Goal: Task Accomplishment & Management: Manage account settings

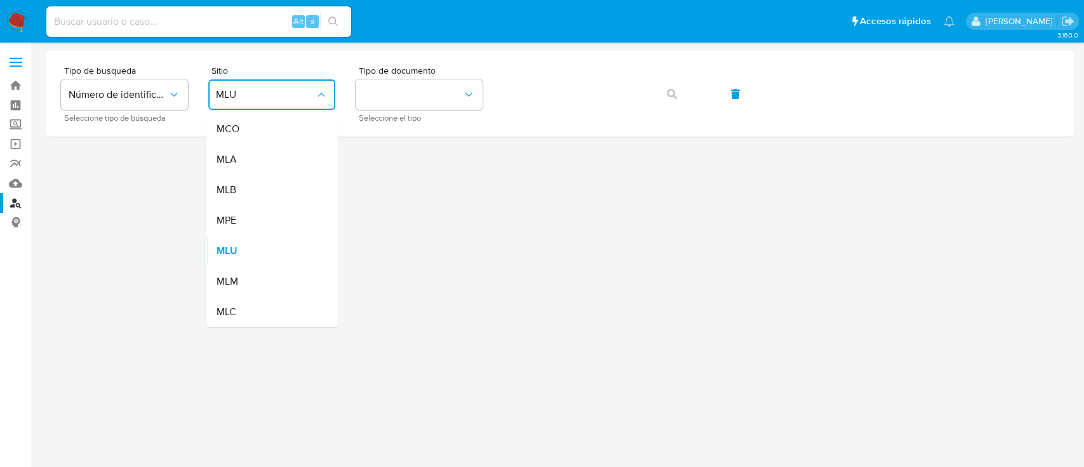
click at [264, 162] on div "MLA" at bounding box center [268, 159] width 104 height 30
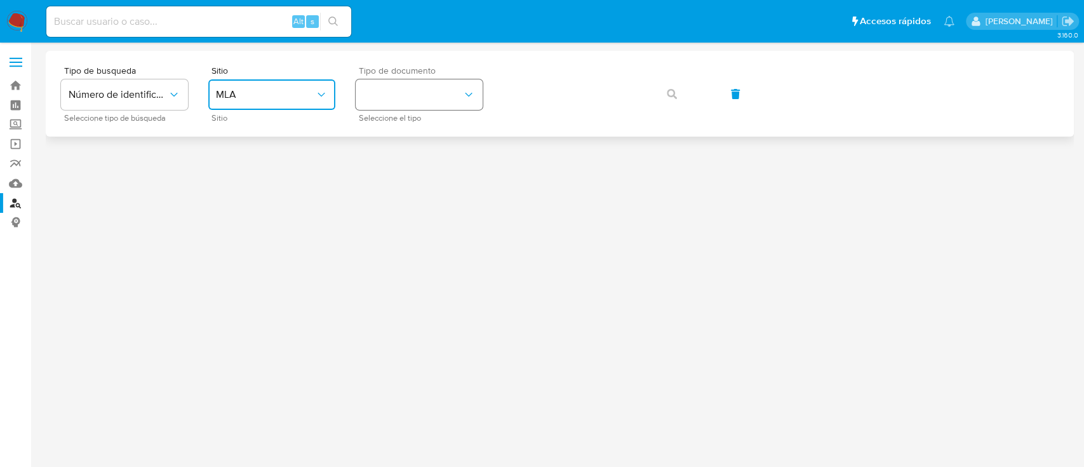
click at [387, 93] on button "identificationType" at bounding box center [419, 94] width 127 height 30
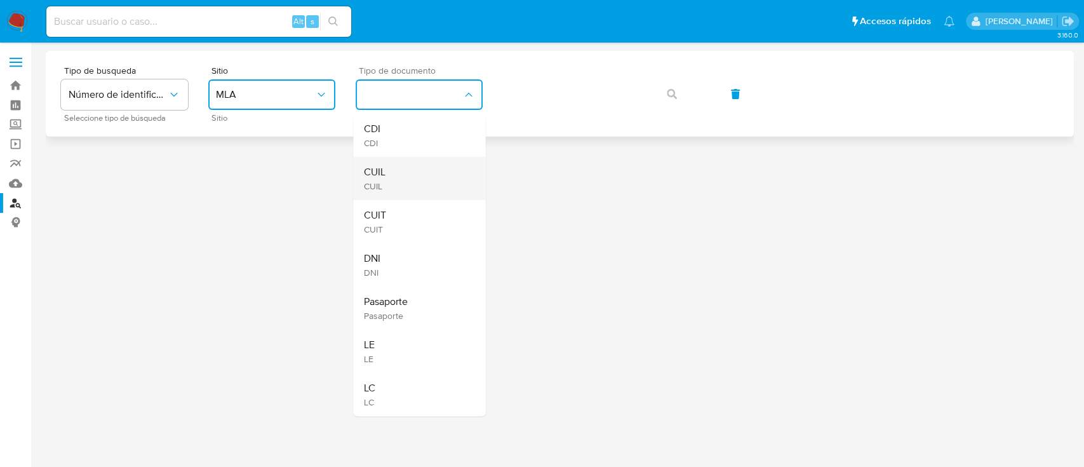
click at [414, 170] on div "CUIL CUIL" at bounding box center [415, 178] width 104 height 43
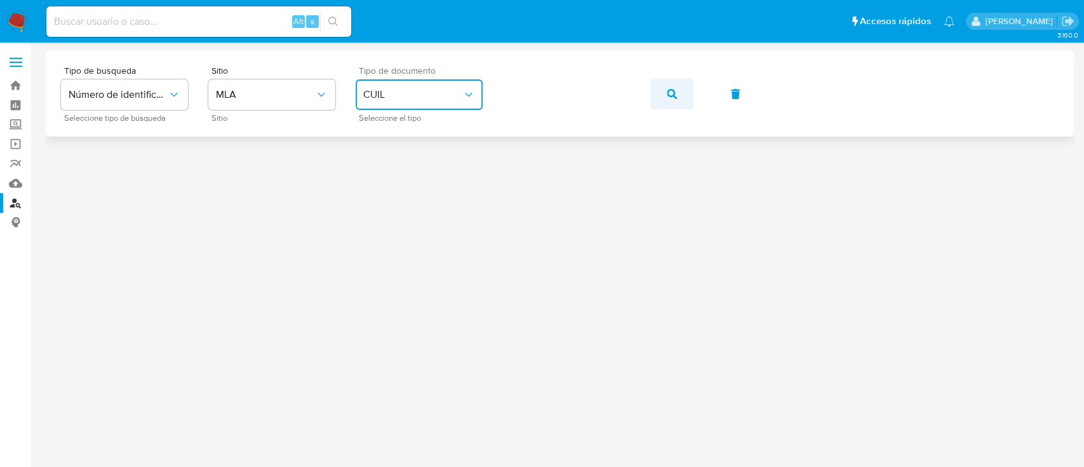
click at [672, 92] on icon "button" at bounding box center [672, 94] width 10 height 10
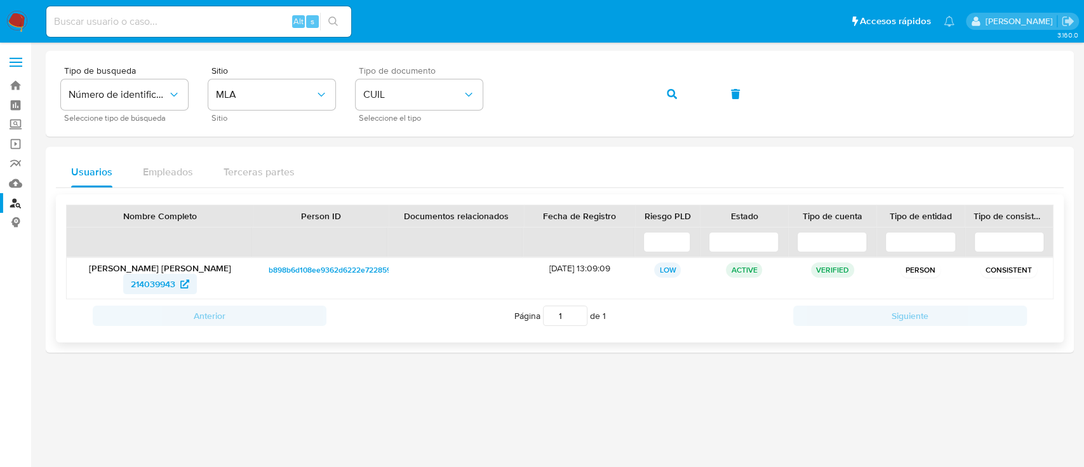
click at [173, 281] on span "214039943" at bounding box center [153, 284] width 44 height 20
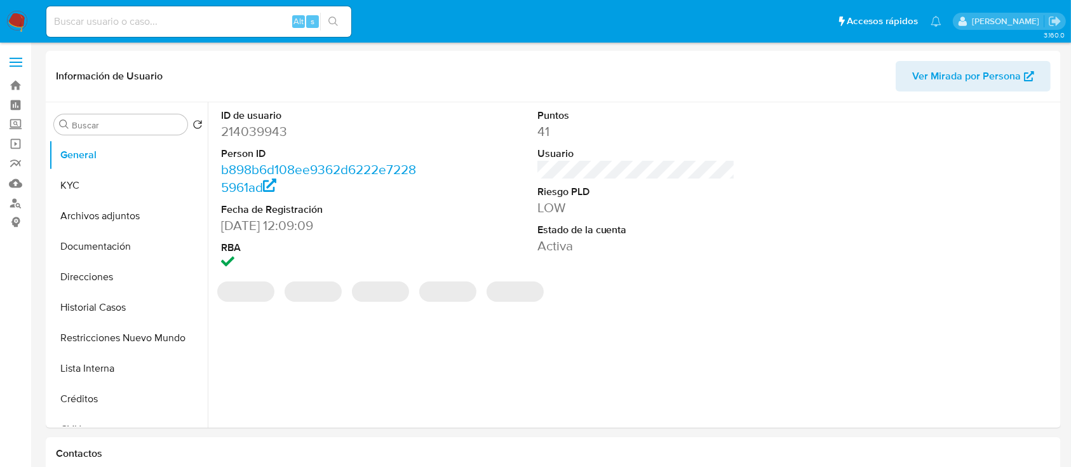
select select "10"
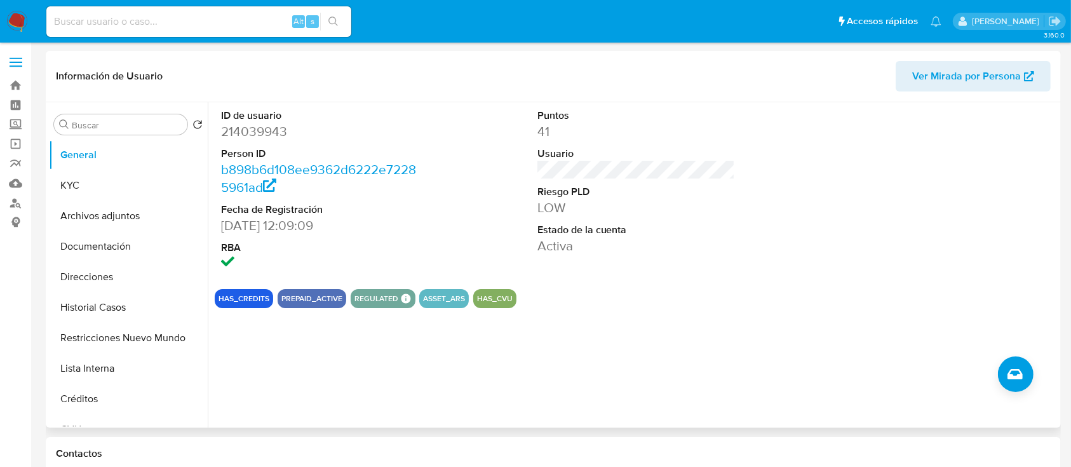
click at [1005, 77] on span "Ver Mirada por Persona" at bounding box center [966, 76] width 109 height 30
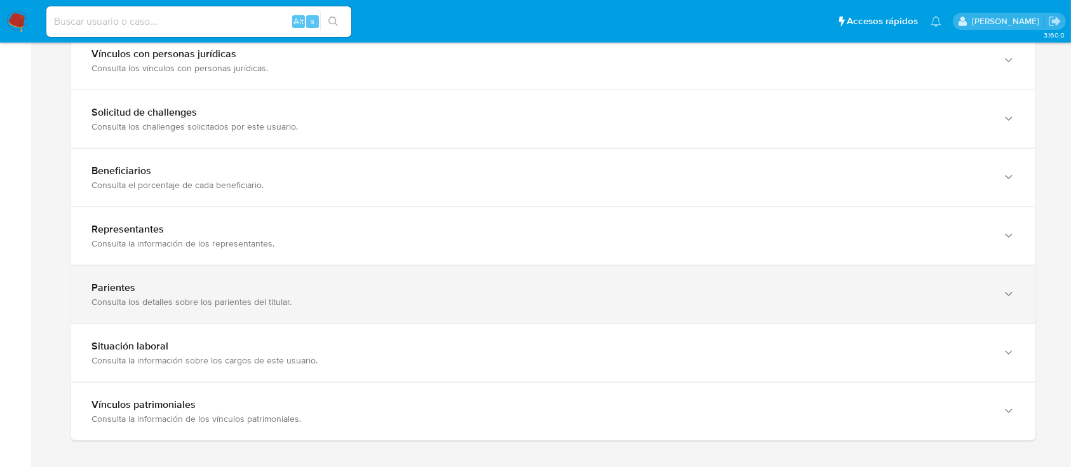
scroll to position [1101, 0]
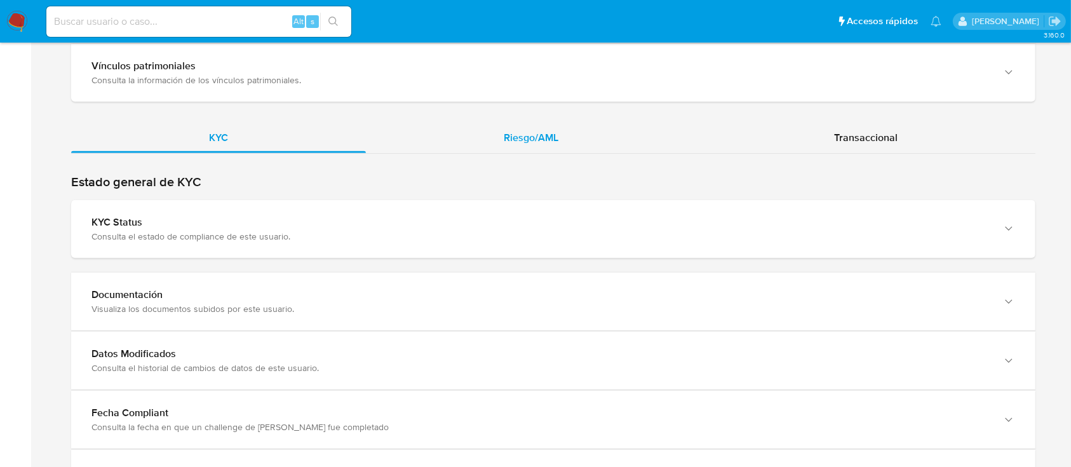
click at [547, 146] on div "Riesgo/AML" at bounding box center [531, 138] width 330 height 30
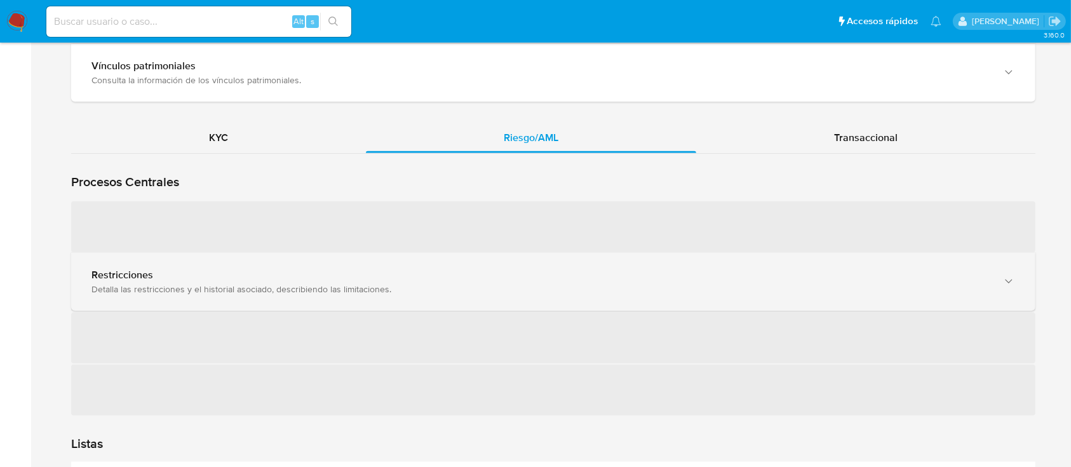
click at [258, 272] on div "Restricciones Detalla las restricciones y el historial asociado, describiendo l…" at bounding box center [553, 282] width 964 height 58
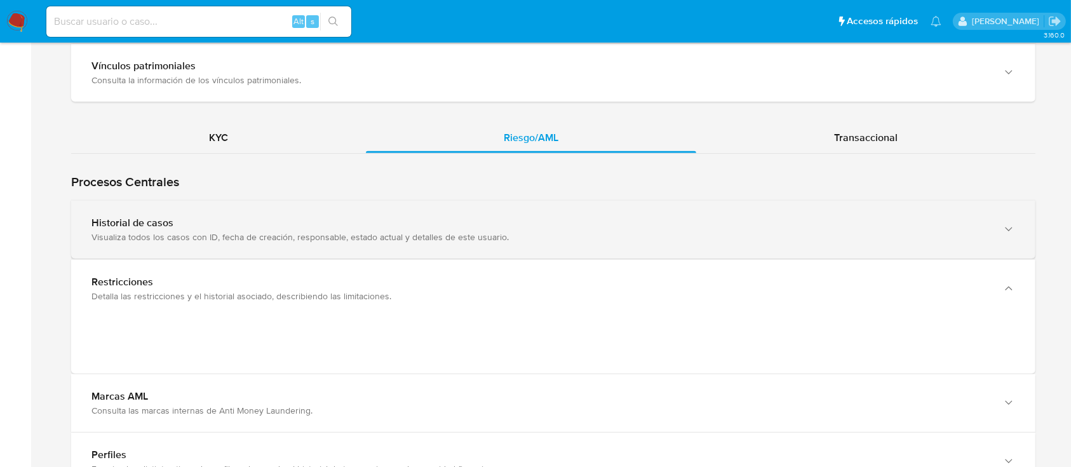
click at [285, 231] on div "Visualiza todos los casos con ID, fecha de creación, responsable, estado actual…" at bounding box center [540, 236] width 898 height 11
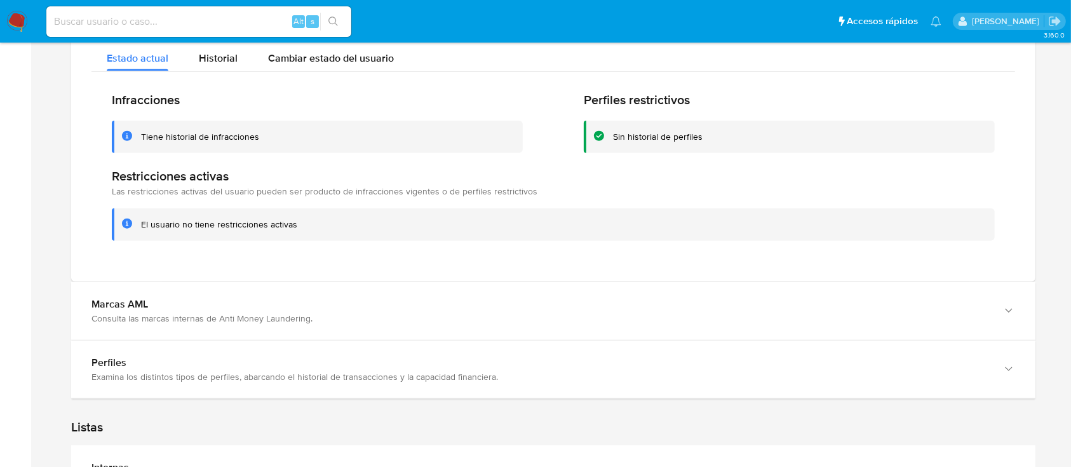
scroll to position [1270, 0]
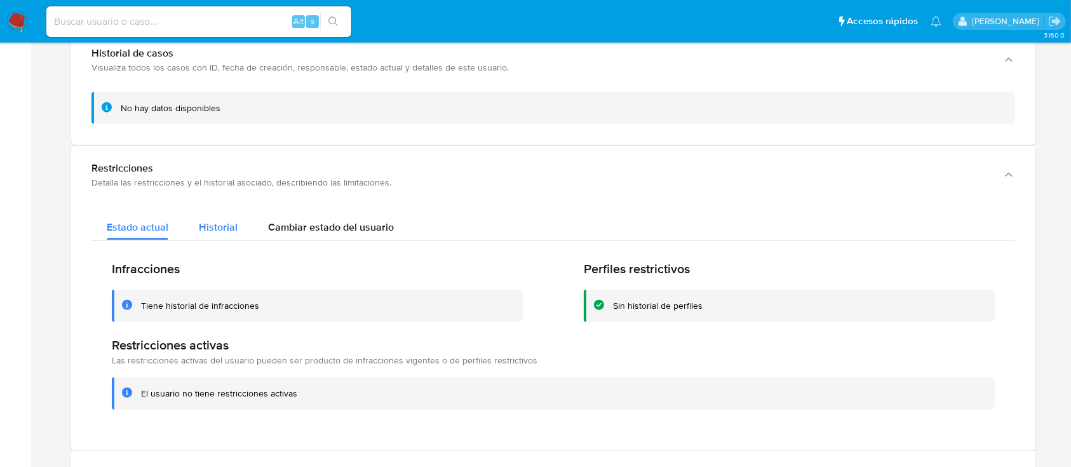
click at [234, 227] on span "Historial" at bounding box center [218, 227] width 39 height 15
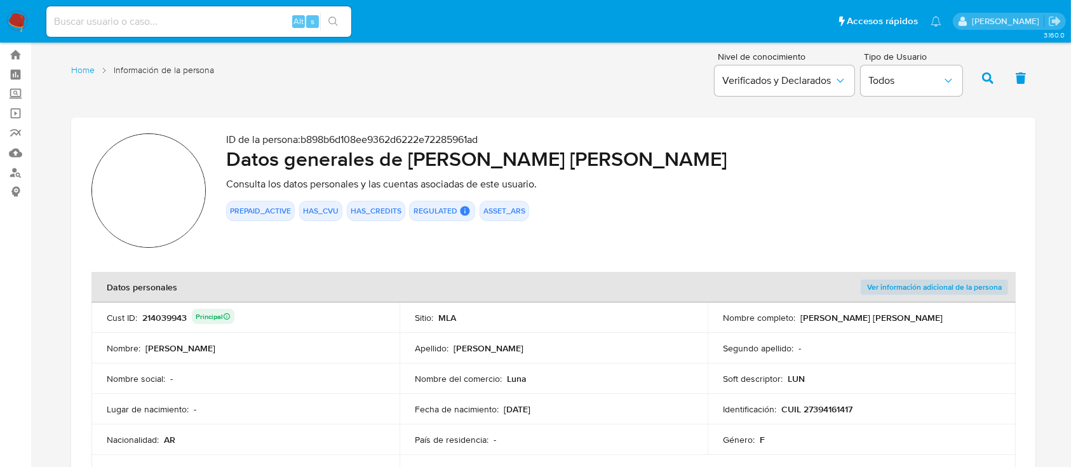
scroll to position [0, 0]
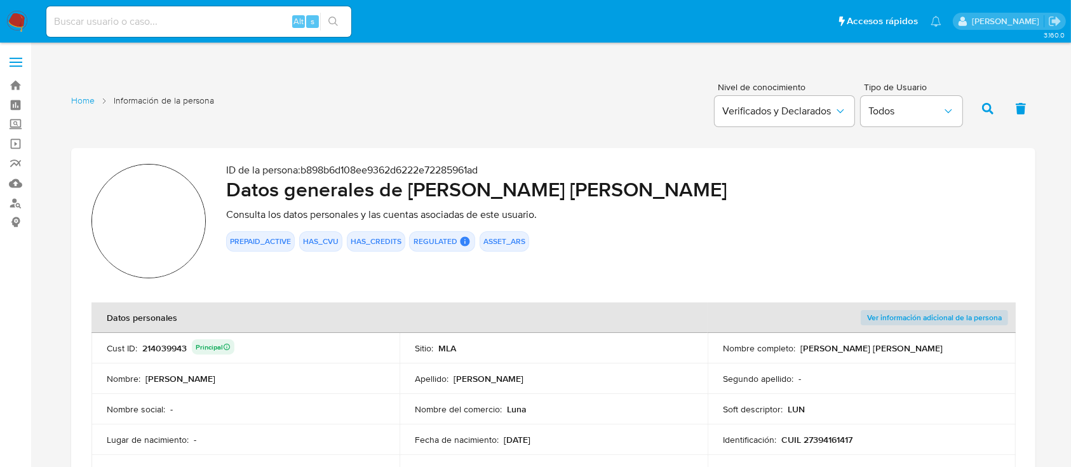
drag, startPoint x: 409, startPoint y: 186, endPoint x: 619, endPoint y: 196, distance: 209.8
click at [619, 196] on h2 "Datos generales de Barbara Aylen Espinola" at bounding box center [620, 189] width 789 height 25
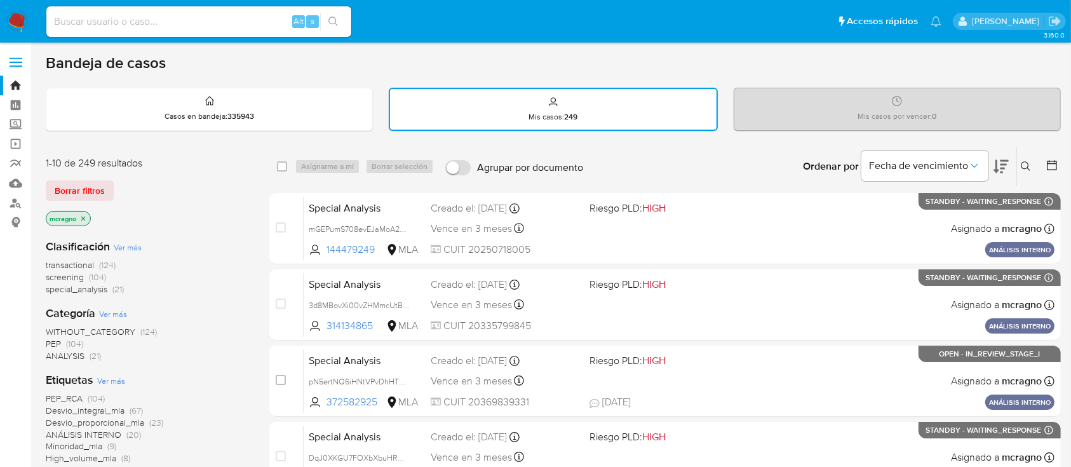
click at [11, 23] on img at bounding box center [17, 22] width 22 height 22
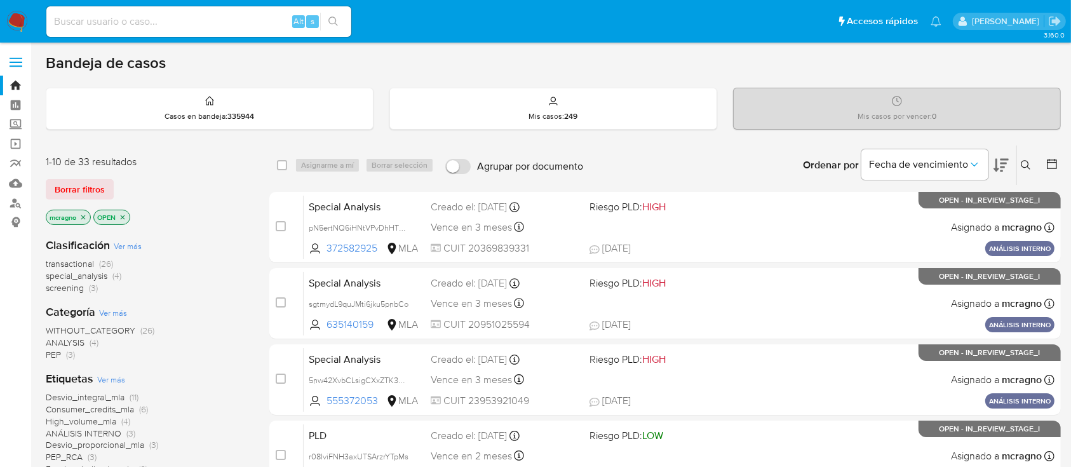
click at [121, 220] on p "OPEN" at bounding box center [112, 217] width 36 height 14
click at [122, 214] on icon "close-filter" at bounding box center [123, 217] width 8 height 8
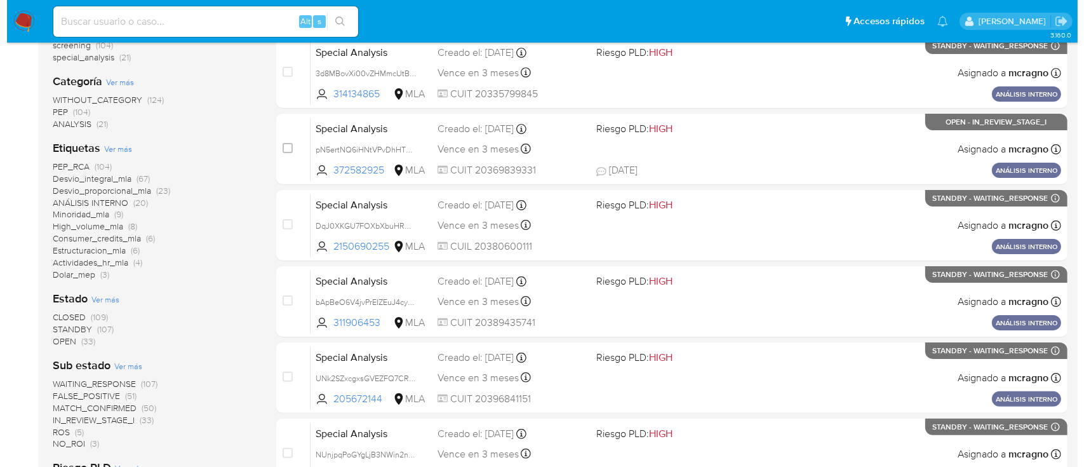
scroll to position [338, 0]
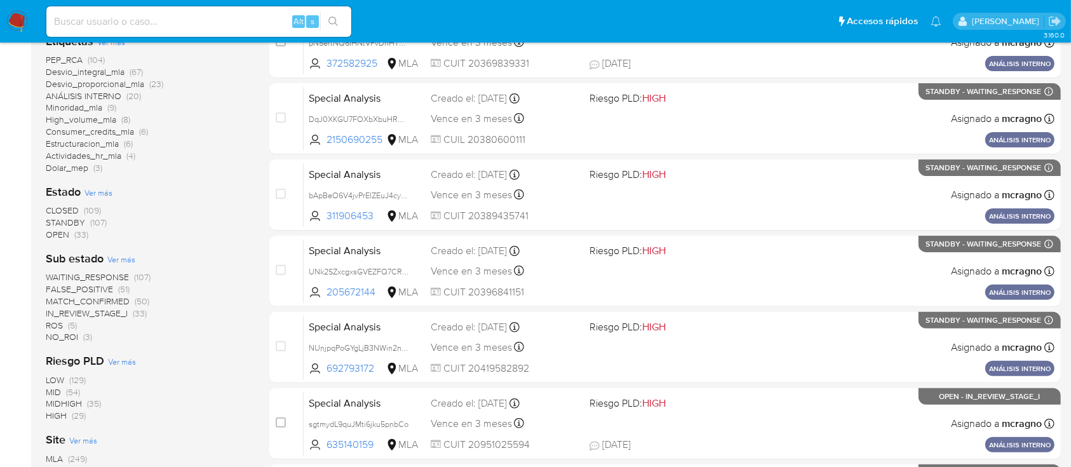
click at [114, 253] on span "Ver más" at bounding box center [121, 258] width 28 height 11
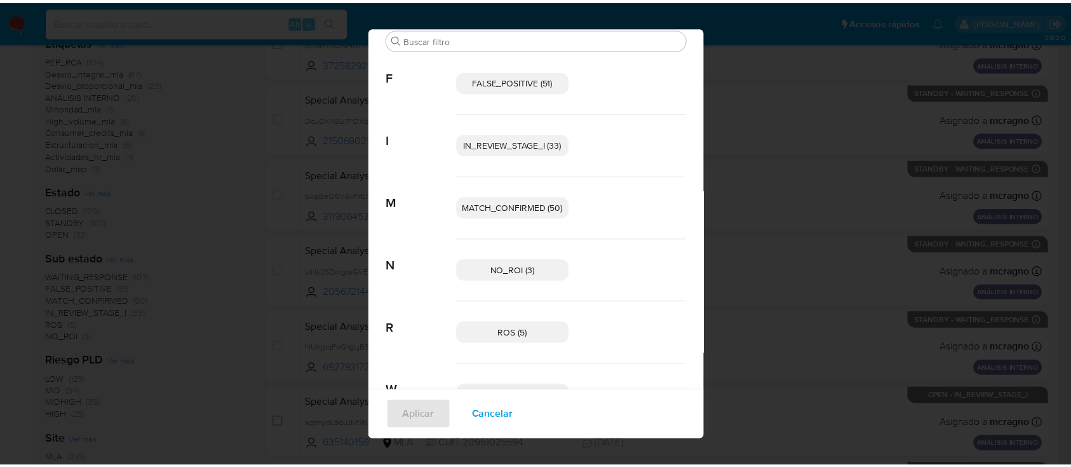
scroll to position [10, 0]
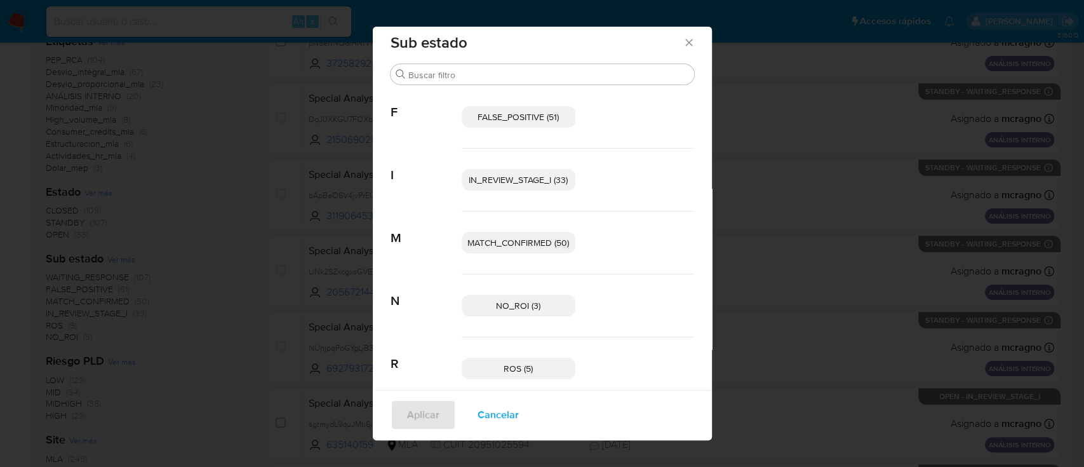
click at [683, 41] on icon "Cerrar" at bounding box center [689, 42] width 13 height 13
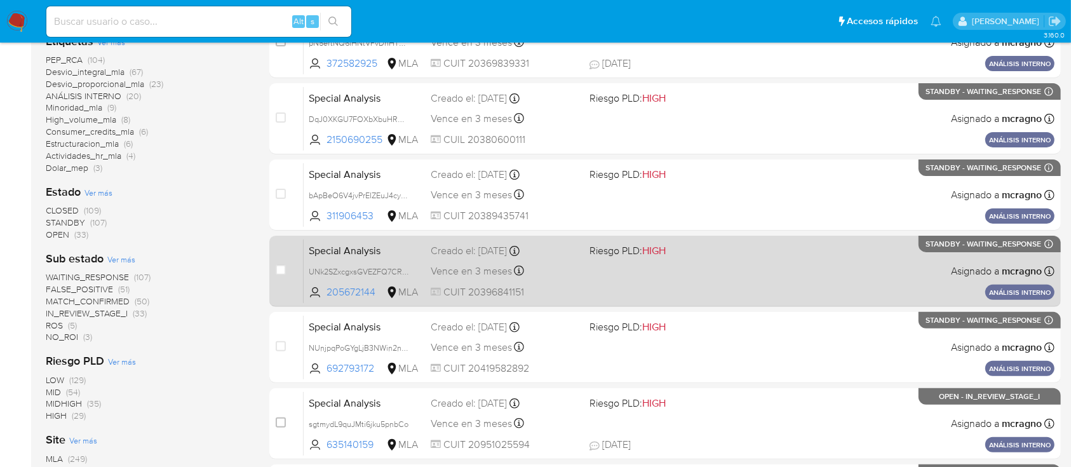
click at [744, 255] on div "Special Analysis UNk2SZxcgxsGVEZFQ7CRUAdn 205672144 MLA Riesgo PLD: HIGH Creado…" at bounding box center [679, 271] width 751 height 64
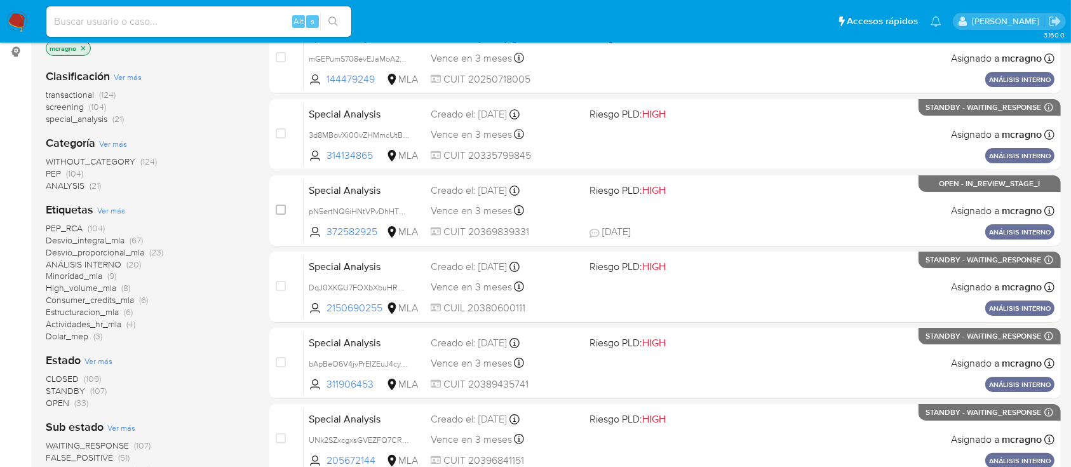
scroll to position [0, 0]
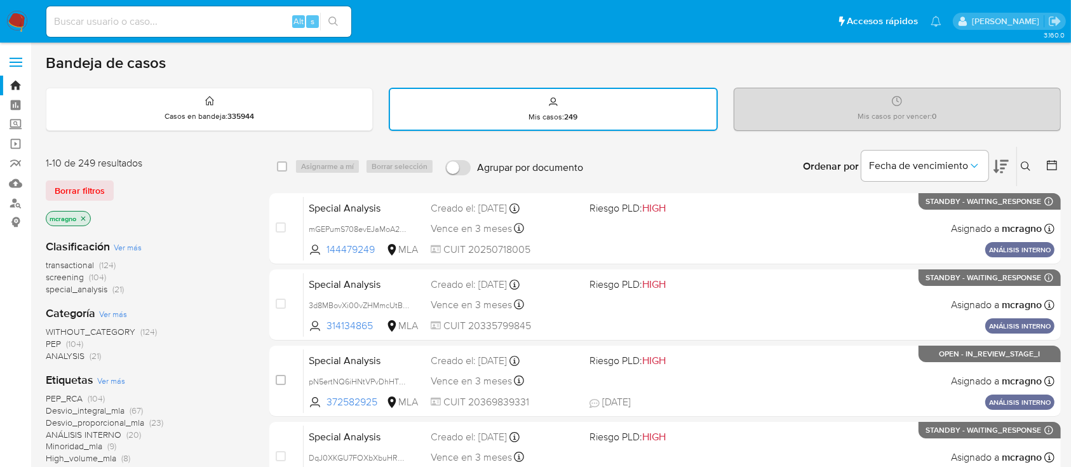
drag, startPoint x: 15, startPoint y: 20, endPoint x: 64, endPoint y: 74, distance: 72.4
click at [15, 20] on img at bounding box center [17, 22] width 22 height 22
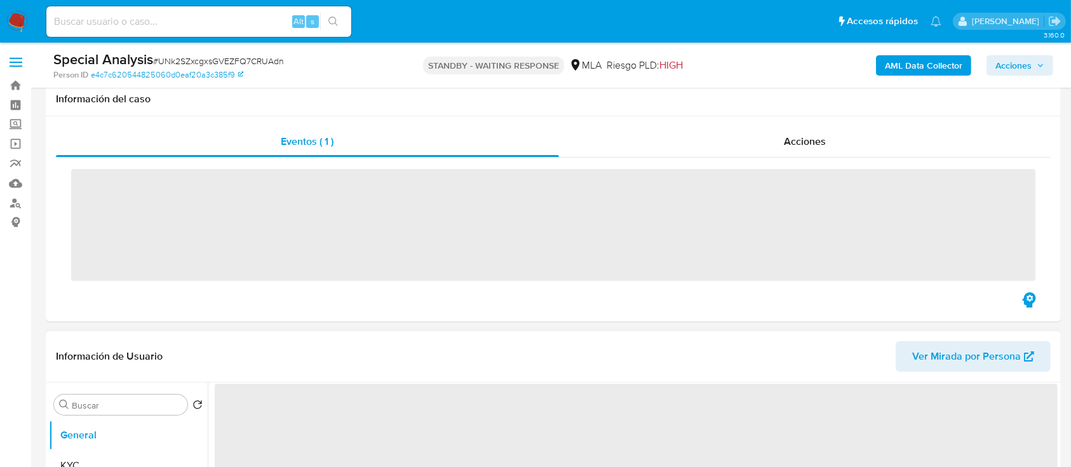
scroll to position [508, 0]
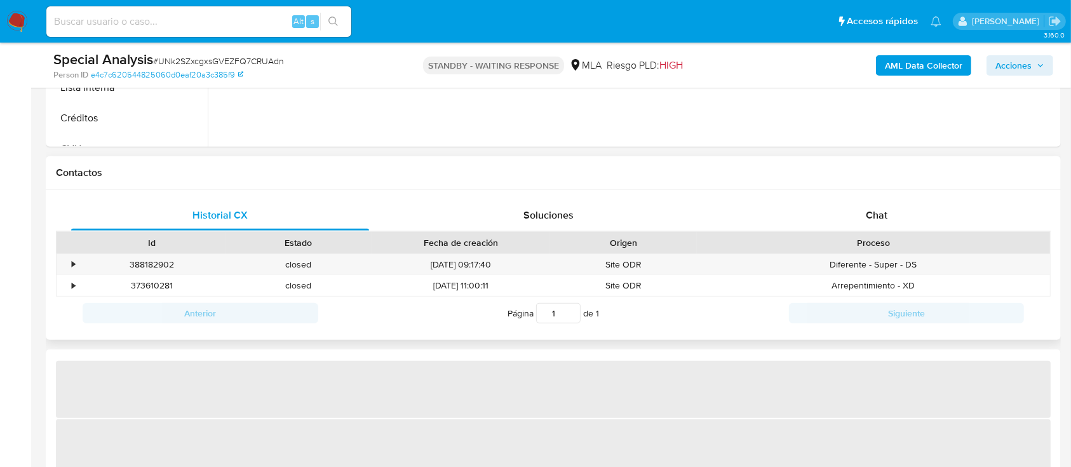
click at [904, 231] on div "Id Estado Fecha de creación Origen Proceso" at bounding box center [553, 242] width 995 height 22
select select "10"
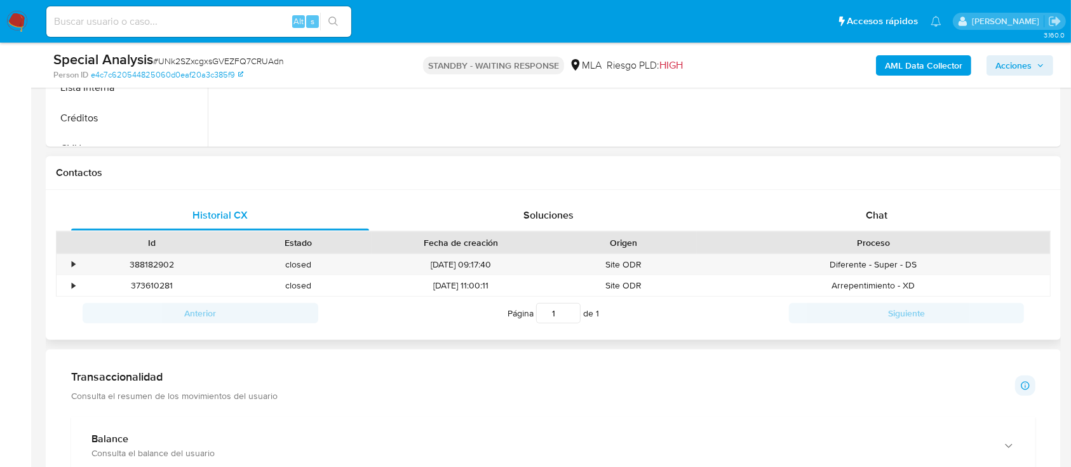
click at [897, 235] on div "Proceso" at bounding box center [873, 243] width 353 height 22
click at [897, 221] on div "Chat" at bounding box center [877, 215] width 298 height 30
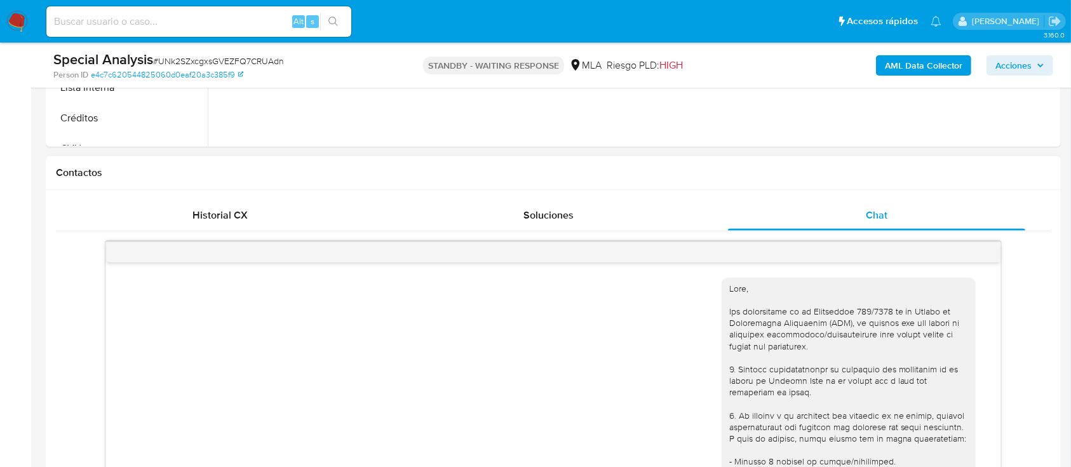
scroll to position [518, 0]
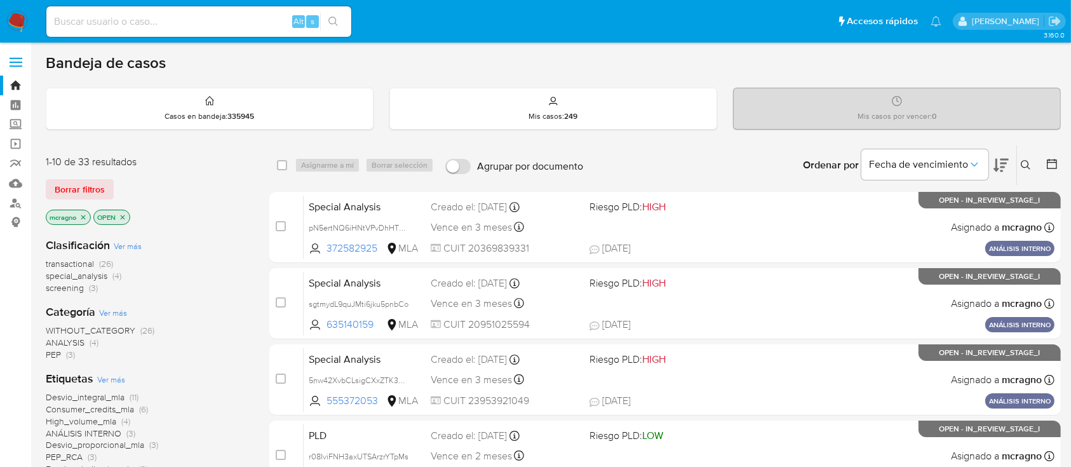
click at [125, 216] on icon "close-filter" at bounding box center [123, 217] width 8 height 8
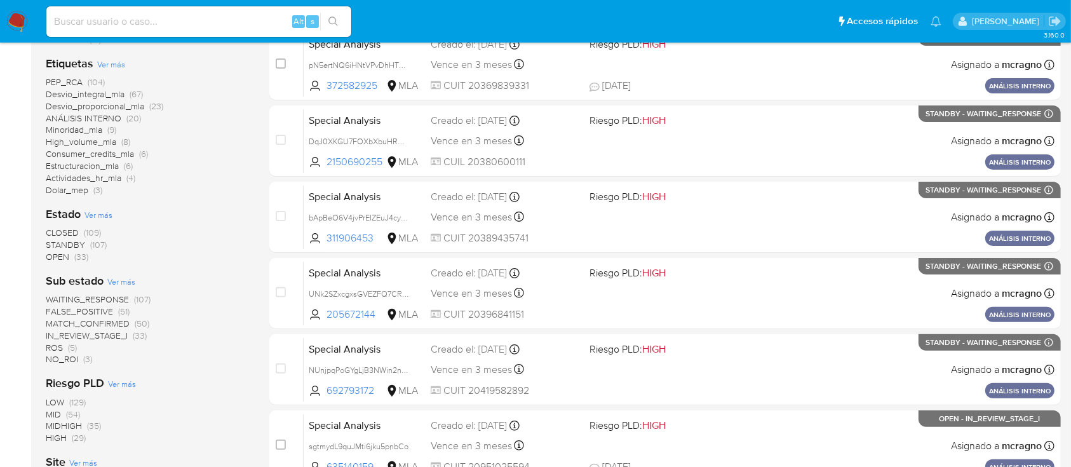
scroll to position [338, 0]
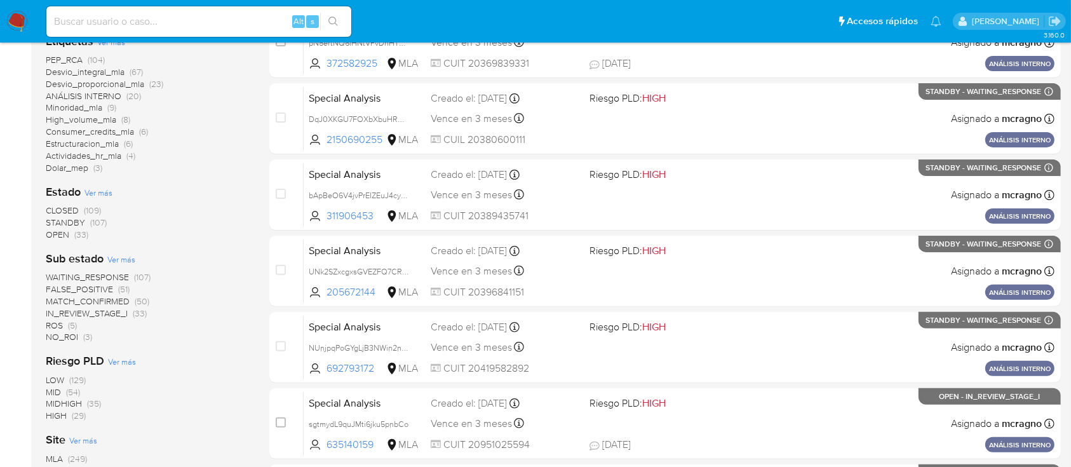
click at [107, 316] on span "IN_REVIEW_STAGE_I" at bounding box center [87, 313] width 82 height 13
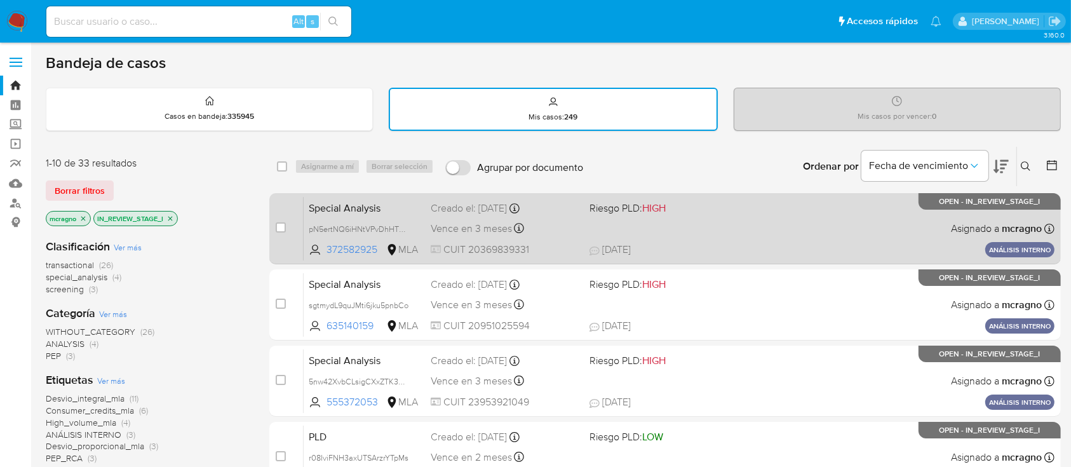
click at [826, 236] on div "Special Analysis pN5ertNQ6iHNtVPvDhHTHNVR 372582925 MLA Riesgo PLD: HIGH Creado…" at bounding box center [679, 228] width 751 height 64
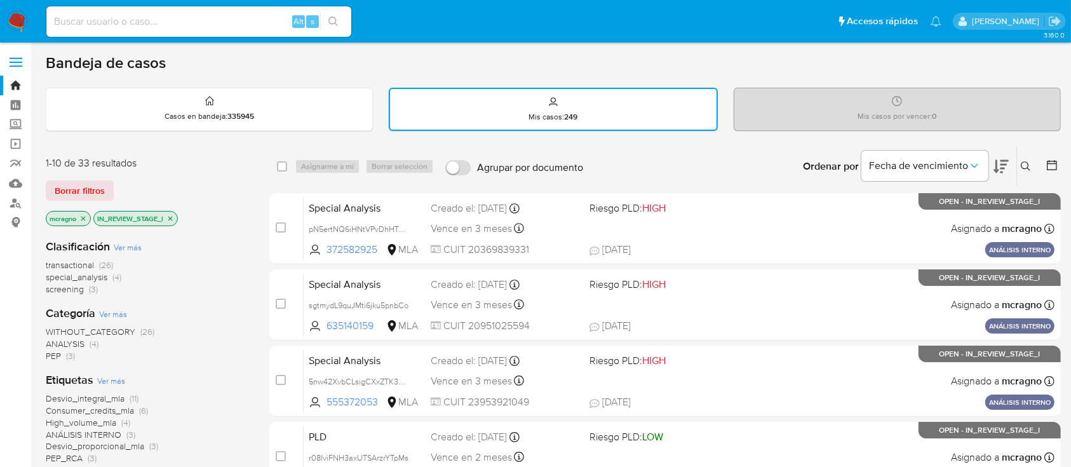
click at [168, 220] on icon "close-filter" at bounding box center [170, 219] width 8 height 8
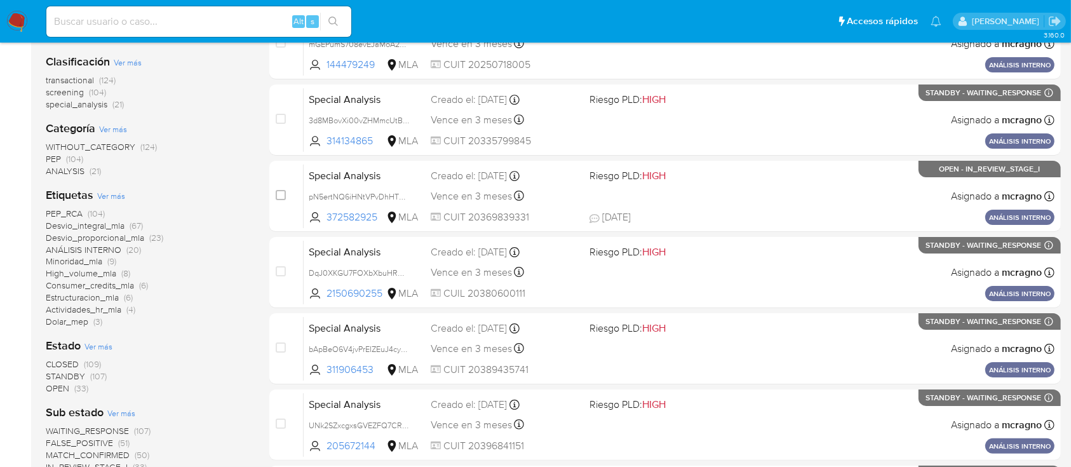
scroll to position [254, 0]
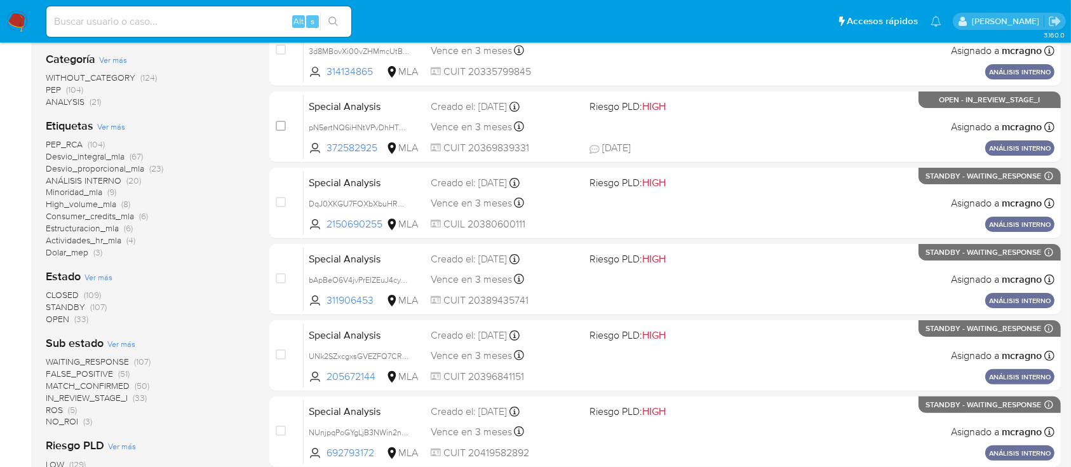
click at [122, 393] on span "IN_REVIEW_STAGE_I" at bounding box center [87, 397] width 82 height 13
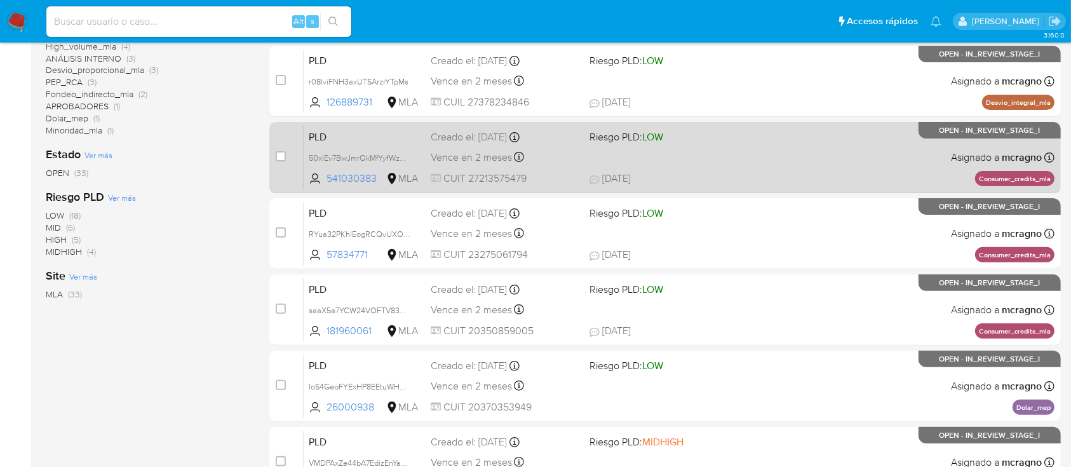
scroll to position [338, 0]
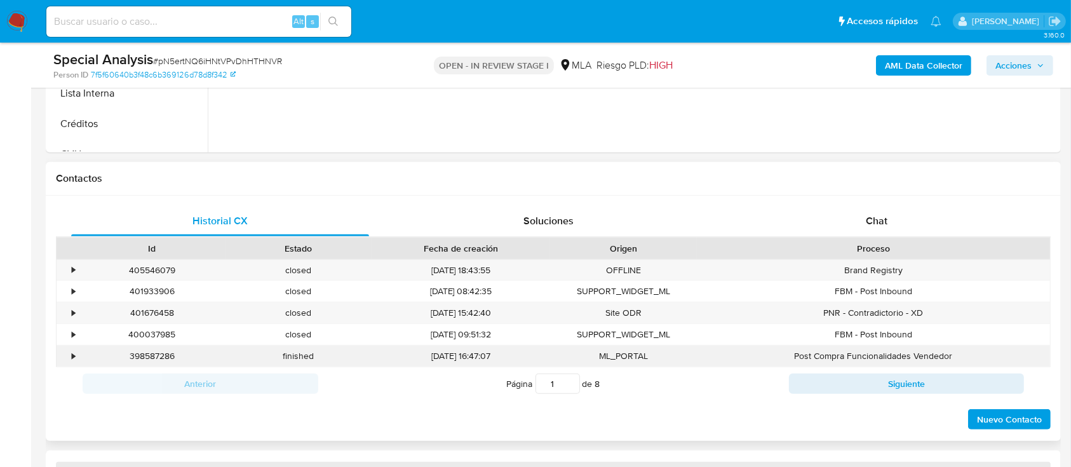
scroll to position [593, 0]
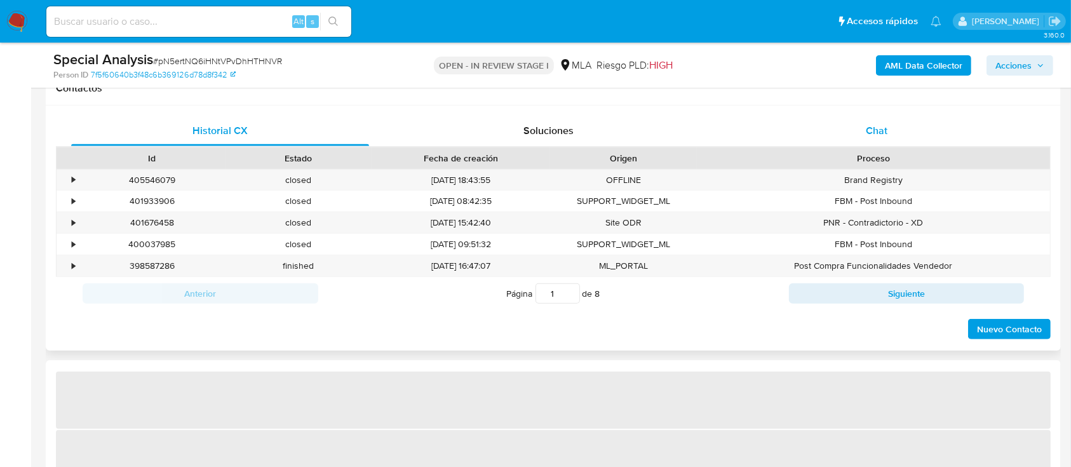
select select "10"
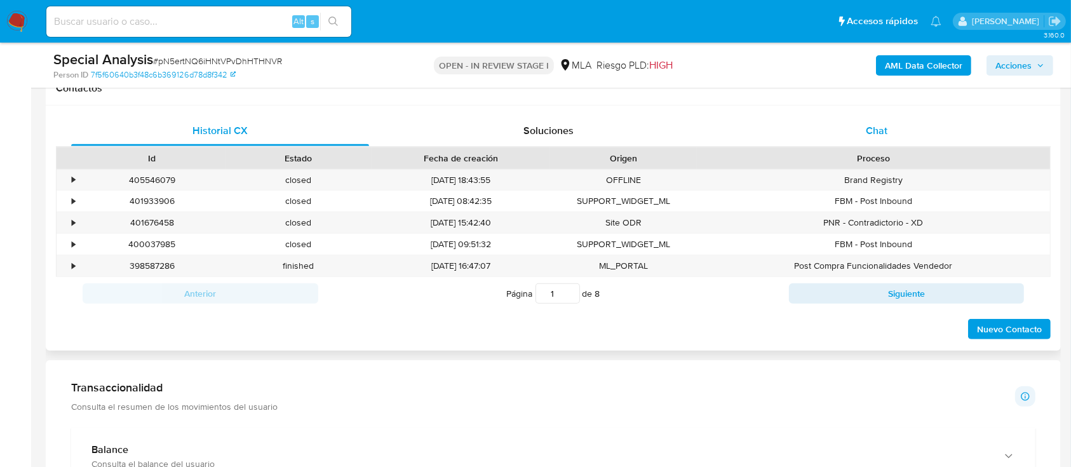
click at [915, 131] on div "Chat" at bounding box center [877, 131] width 298 height 30
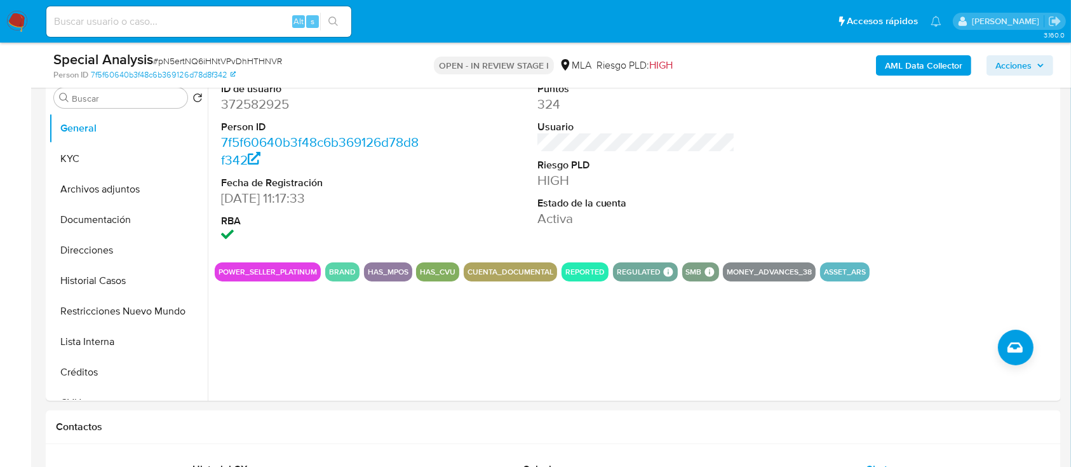
scroll to position [0, 0]
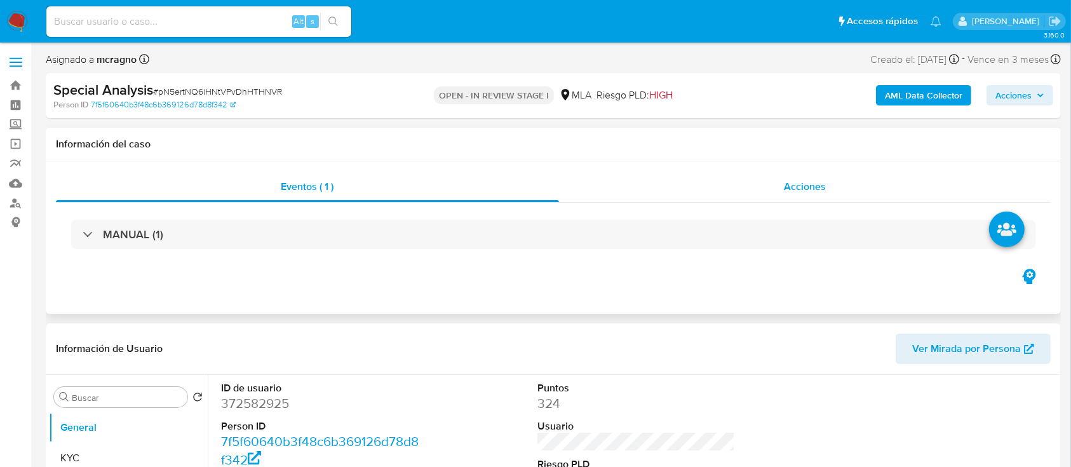
click at [822, 185] on span "Acciones" at bounding box center [805, 186] width 42 height 15
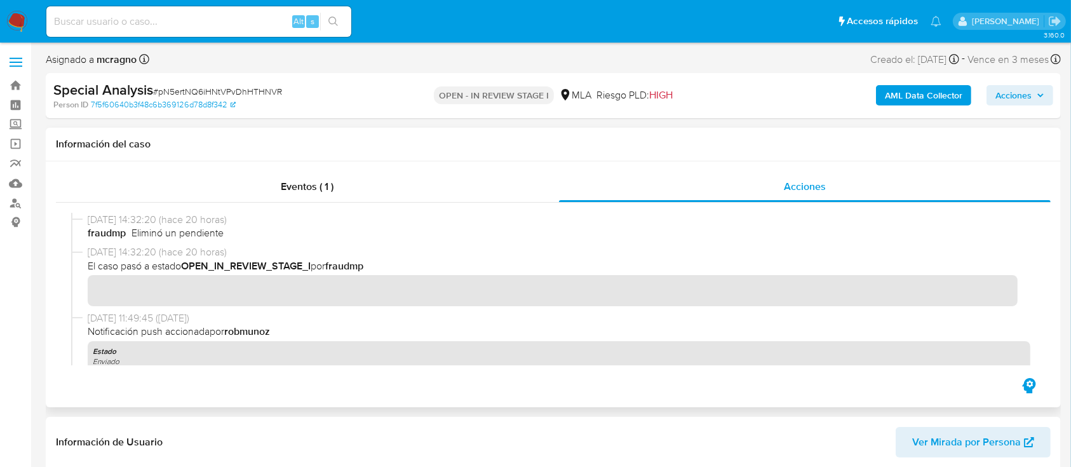
click at [354, 262] on b "fraudmp" at bounding box center [344, 265] width 38 height 15
